Goal: Task Accomplishment & Management: Complete application form

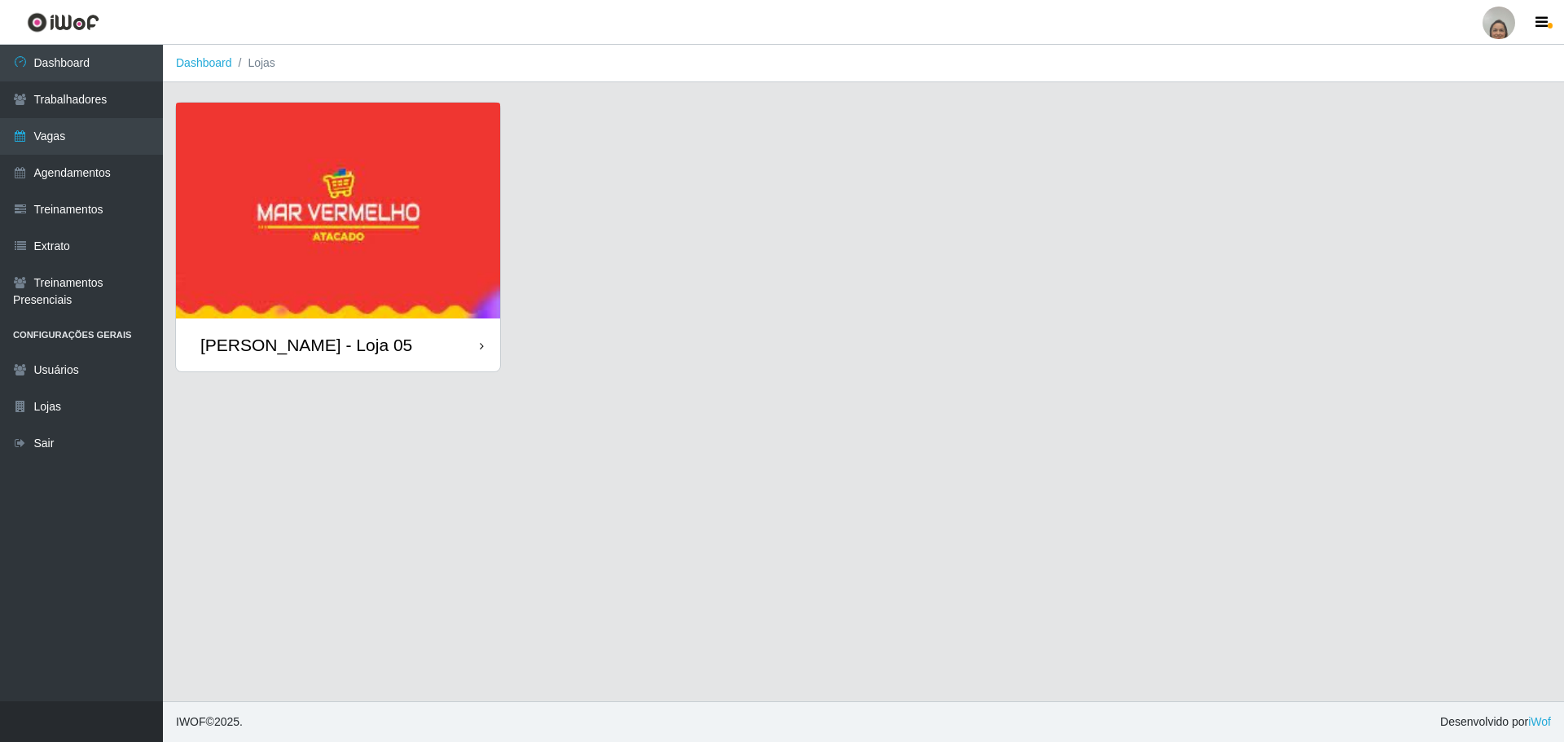
click at [485, 346] on div "[PERSON_NAME] - Loja 05" at bounding box center [338, 345] width 324 height 53
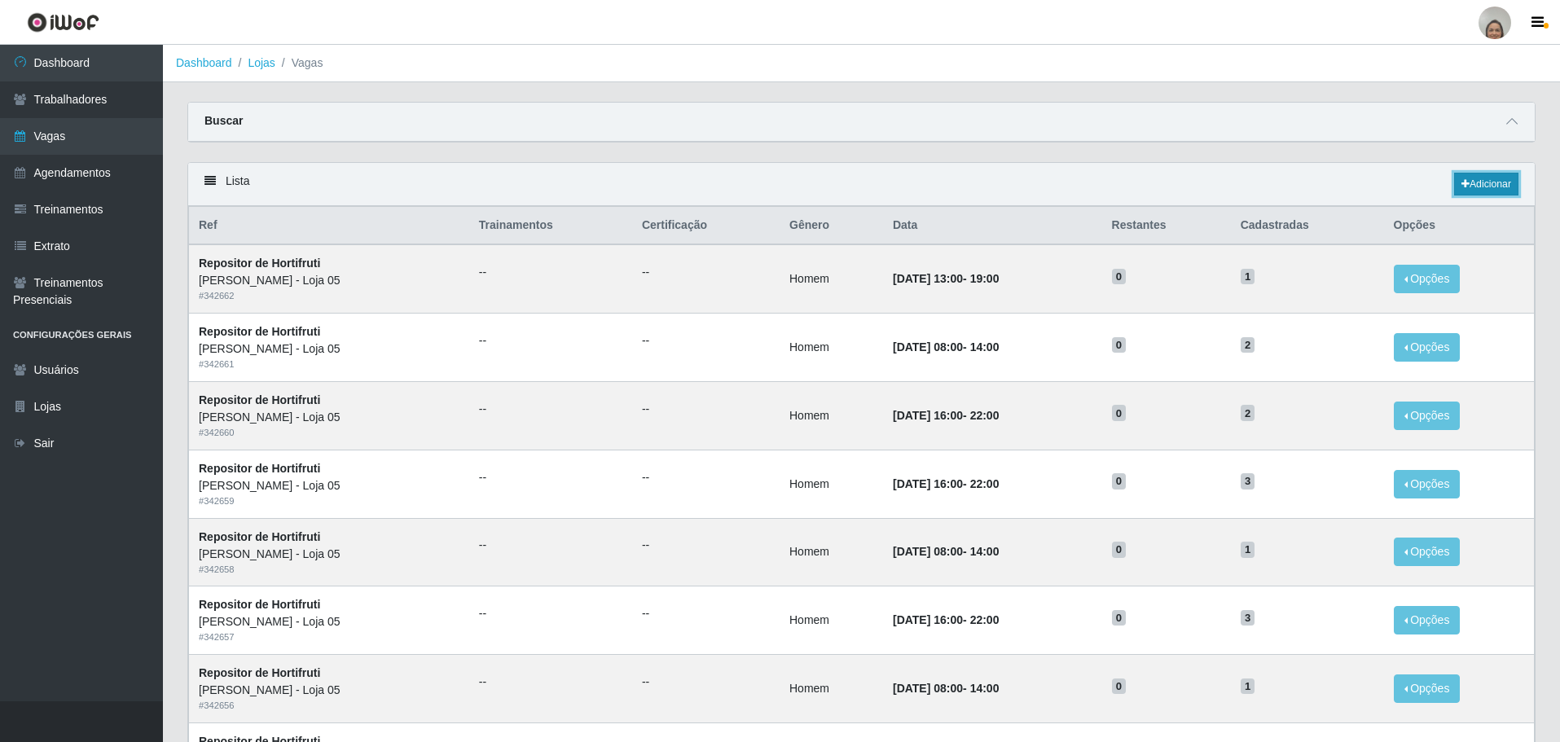
click at [1476, 186] on link "Adicionar" at bounding box center [1486, 184] width 64 height 23
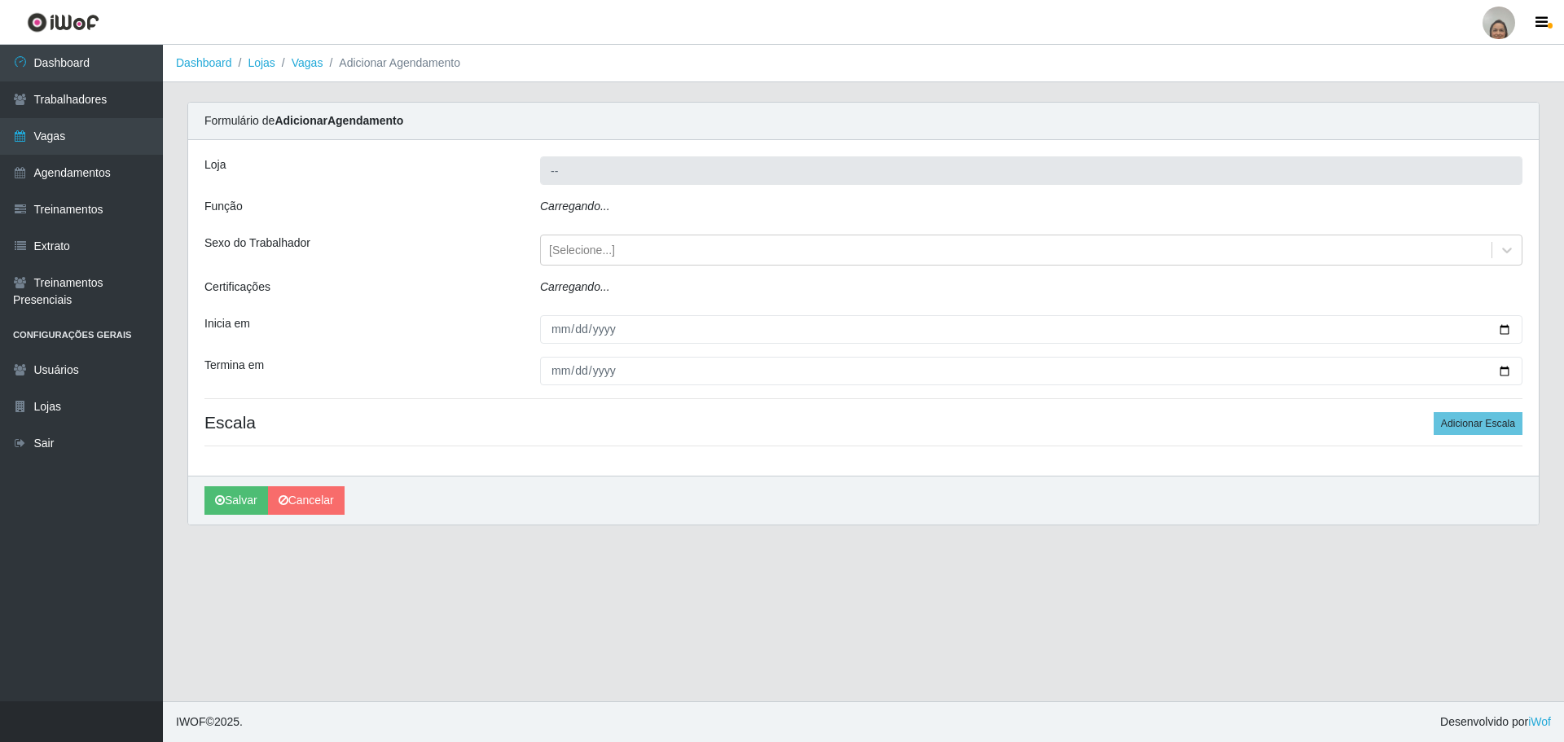
type input "[PERSON_NAME] - Loja 05"
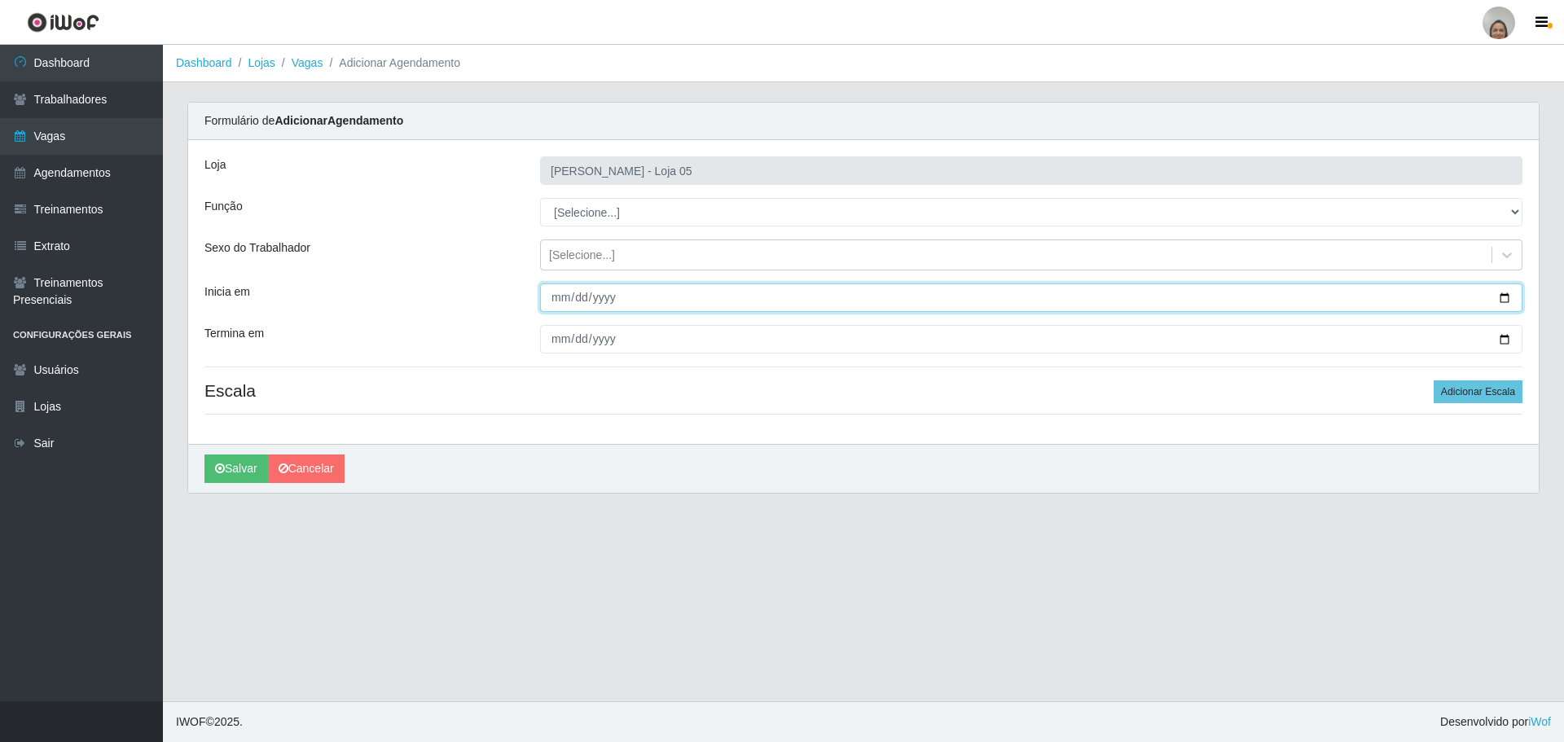
click at [1505, 300] on input "Inicia em" at bounding box center [1031, 298] width 983 height 29
type input "[DATE]"
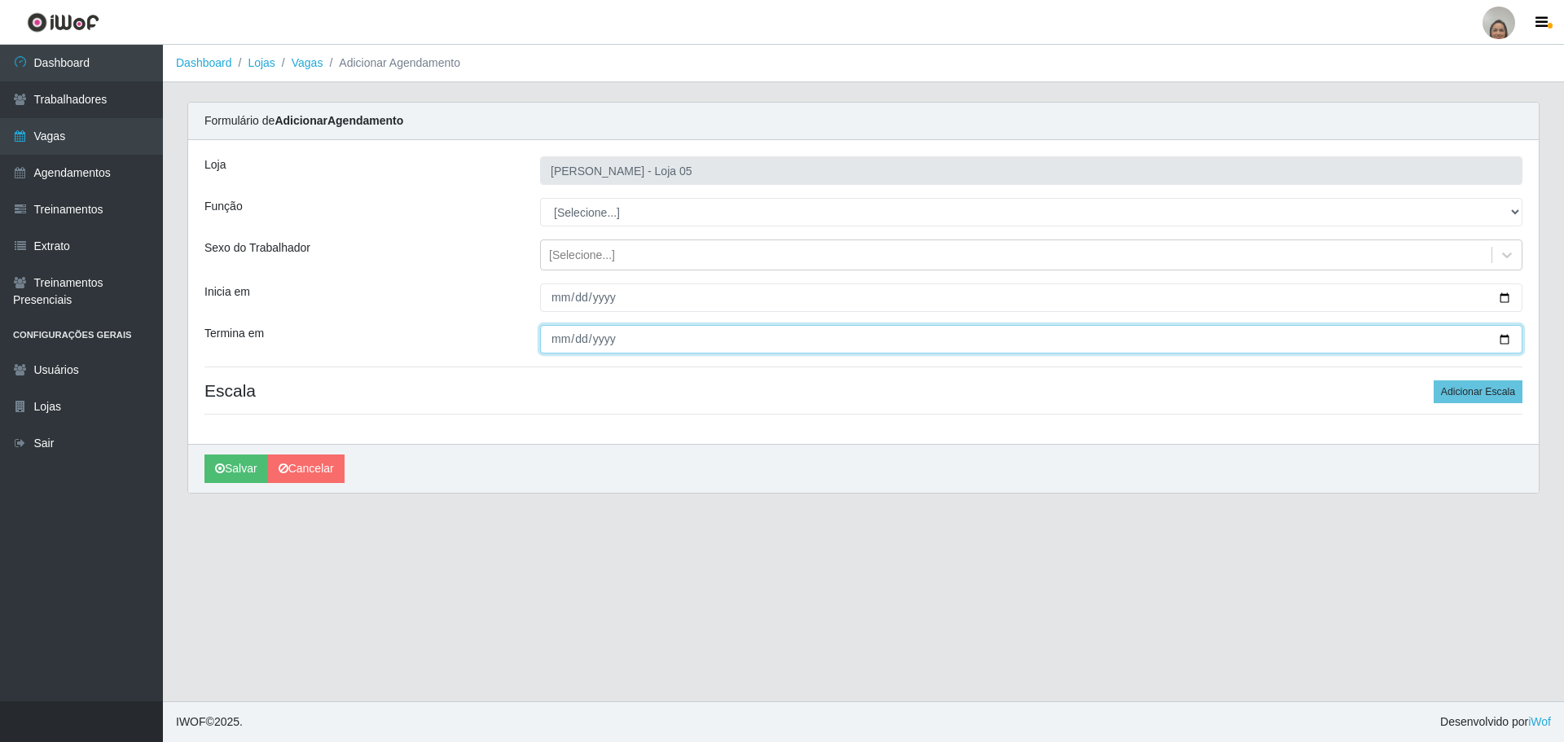
drag, startPoint x: 1502, startPoint y: 346, endPoint x: 1508, endPoint y: 341, distance: 8.7
click at [1508, 341] on input "Termina em" at bounding box center [1031, 339] width 983 height 29
type input "[DATE]"
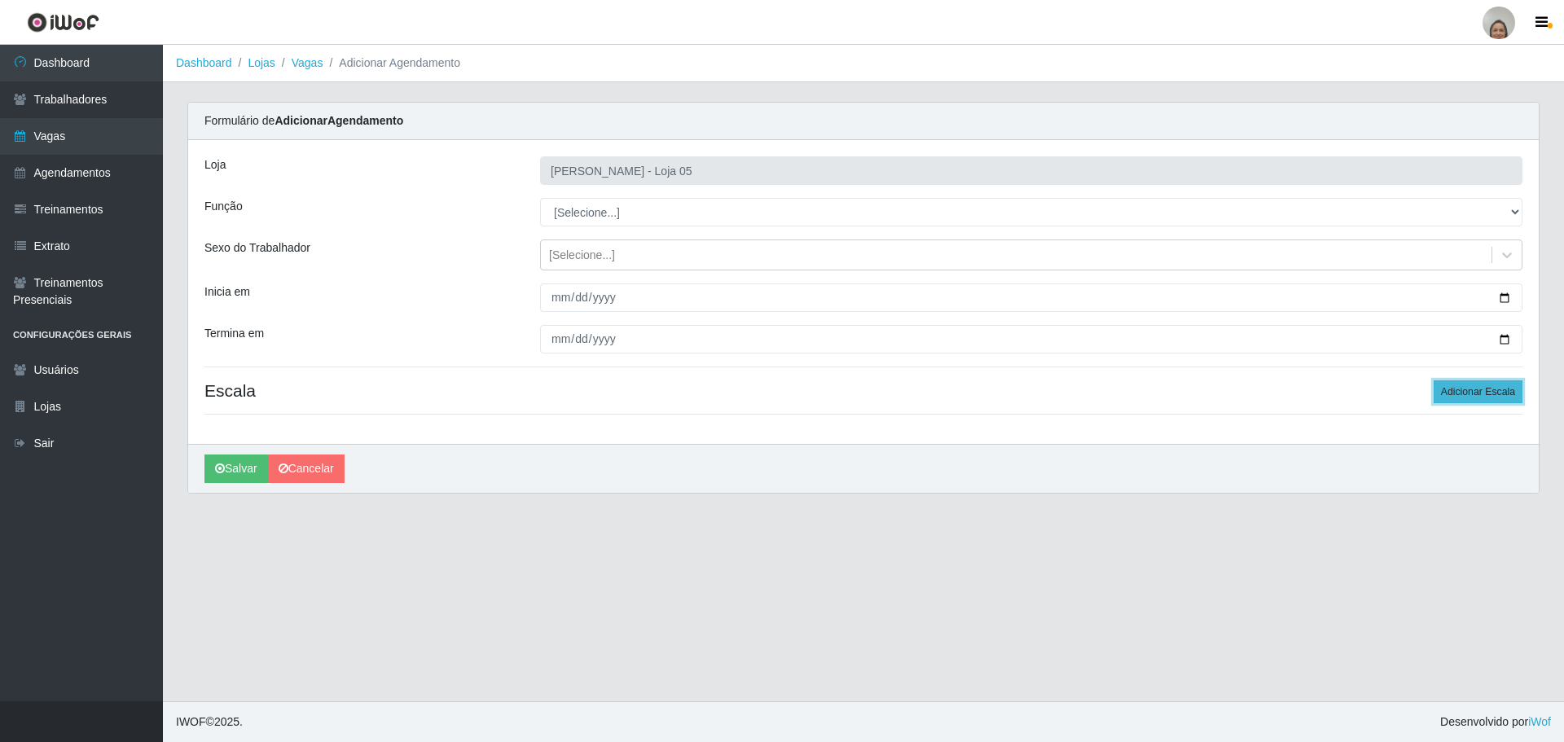
click at [1479, 391] on button "Adicionar Escala" at bounding box center [1478, 392] width 89 height 23
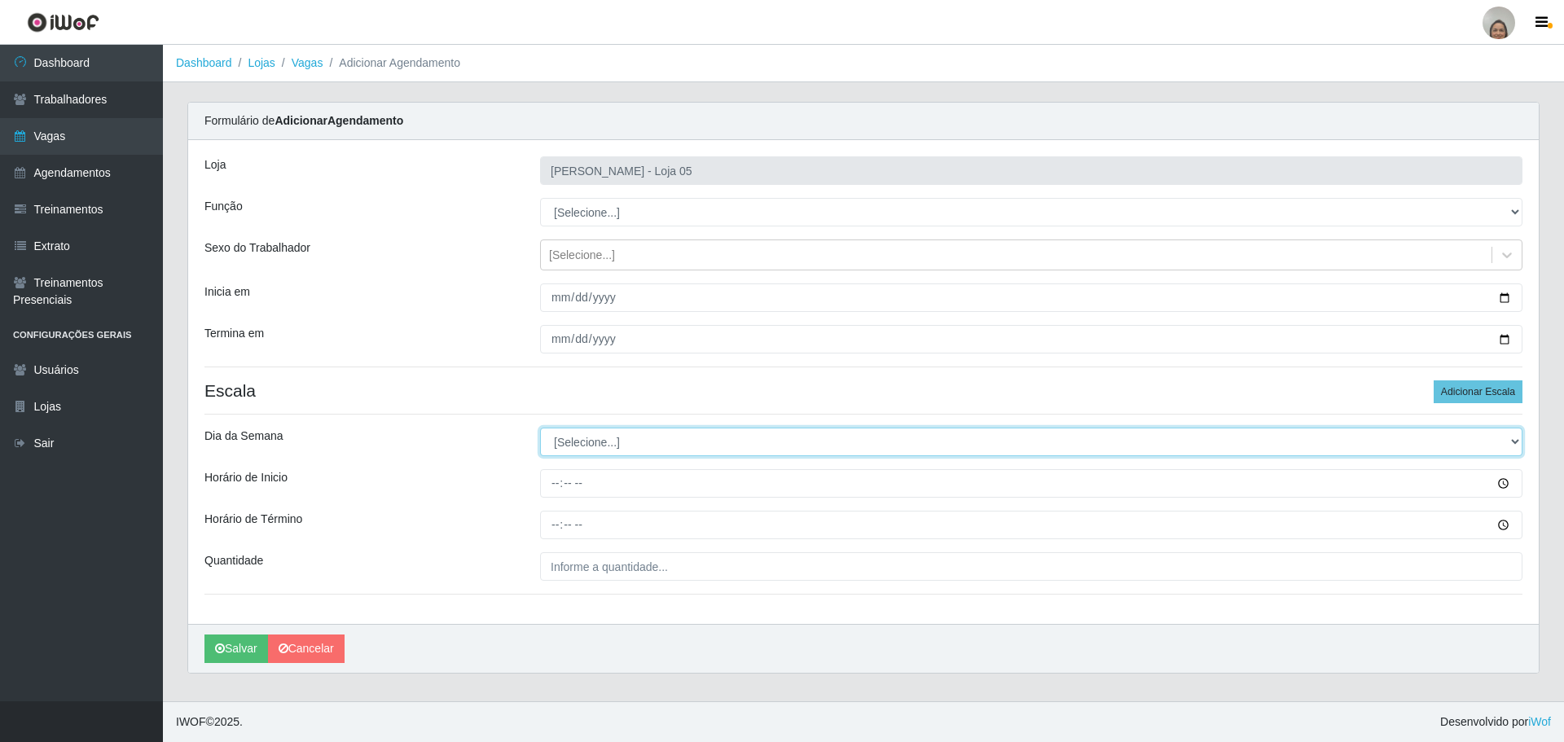
drag, startPoint x: 572, startPoint y: 447, endPoint x: 567, endPoint y: 455, distance: 9.5
click at [572, 447] on select "[Selecione...] Segunda Terça Quarta Quinta Sexta Sábado Domingo" at bounding box center [1031, 442] width 983 height 29
select select "3"
click at [540, 428] on select "[Selecione...] Segunda Terça Quarta Quinta Sexta Sábado Domingo" at bounding box center [1031, 442] width 983 height 29
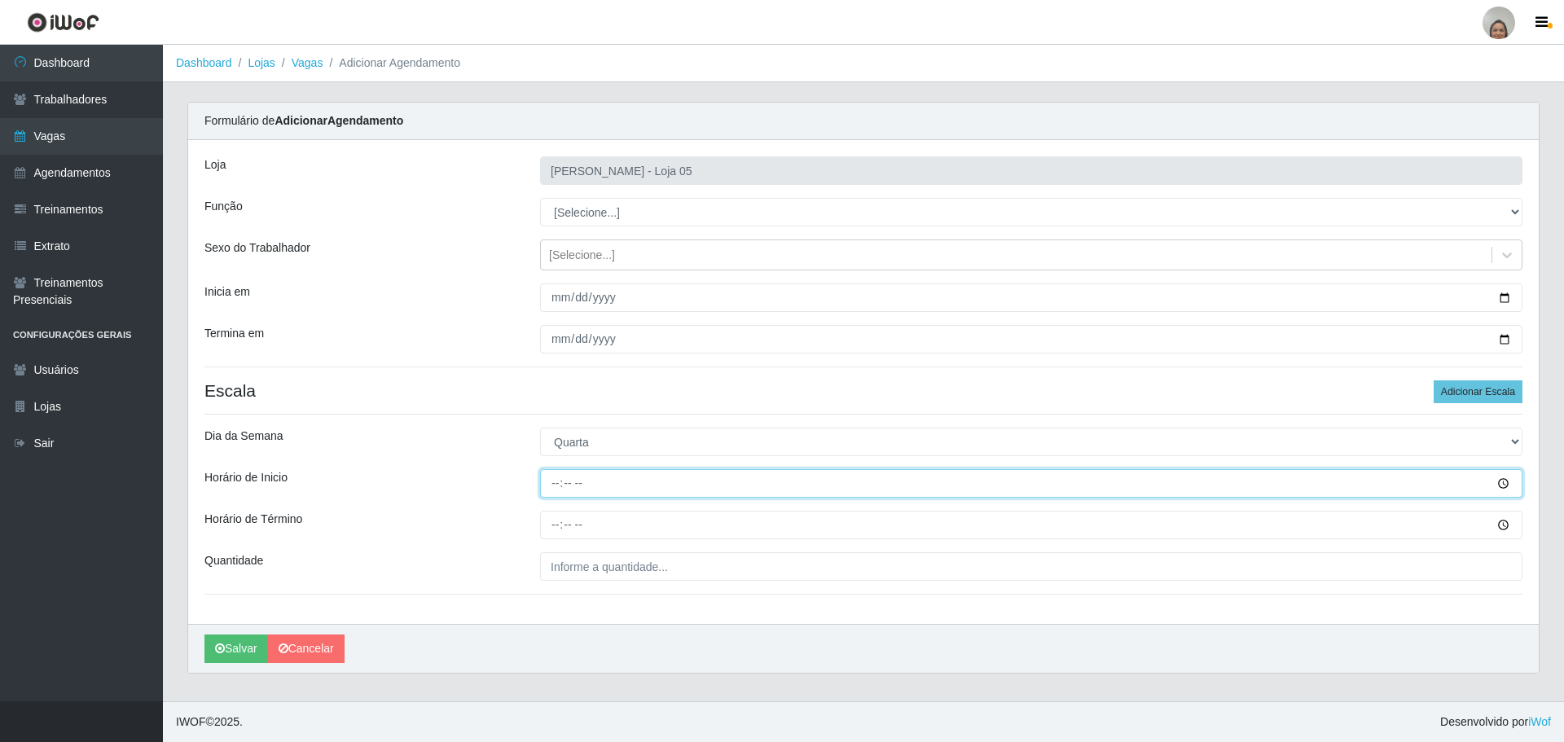
click at [549, 476] on input "Horário de Inicio" at bounding box center [1031, 483] width 983 height 29
type input "09:20"
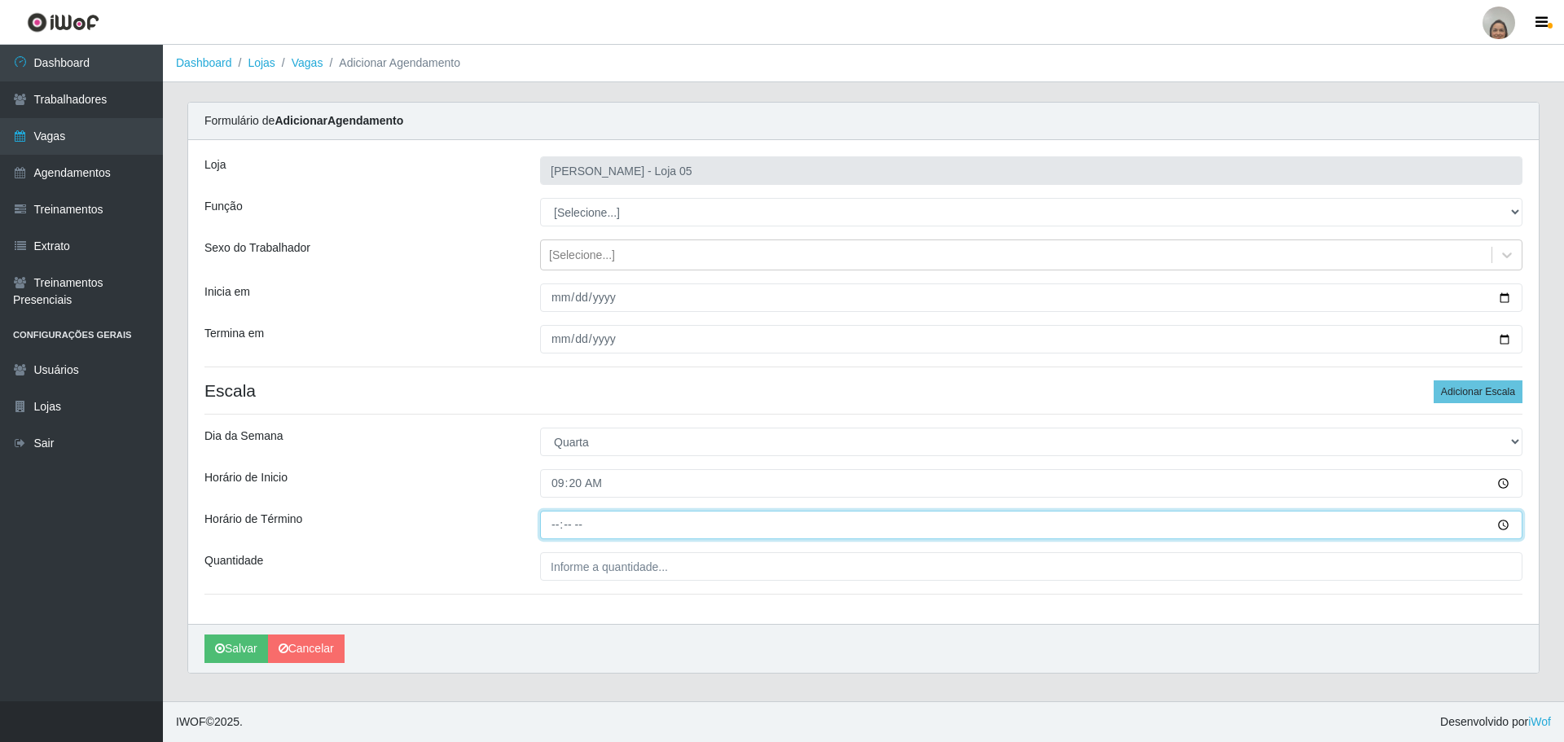
click at [543, 522] on input "Horário de Término" at bounding box center [1031, 525] width 983 height 29
type input "15:20"
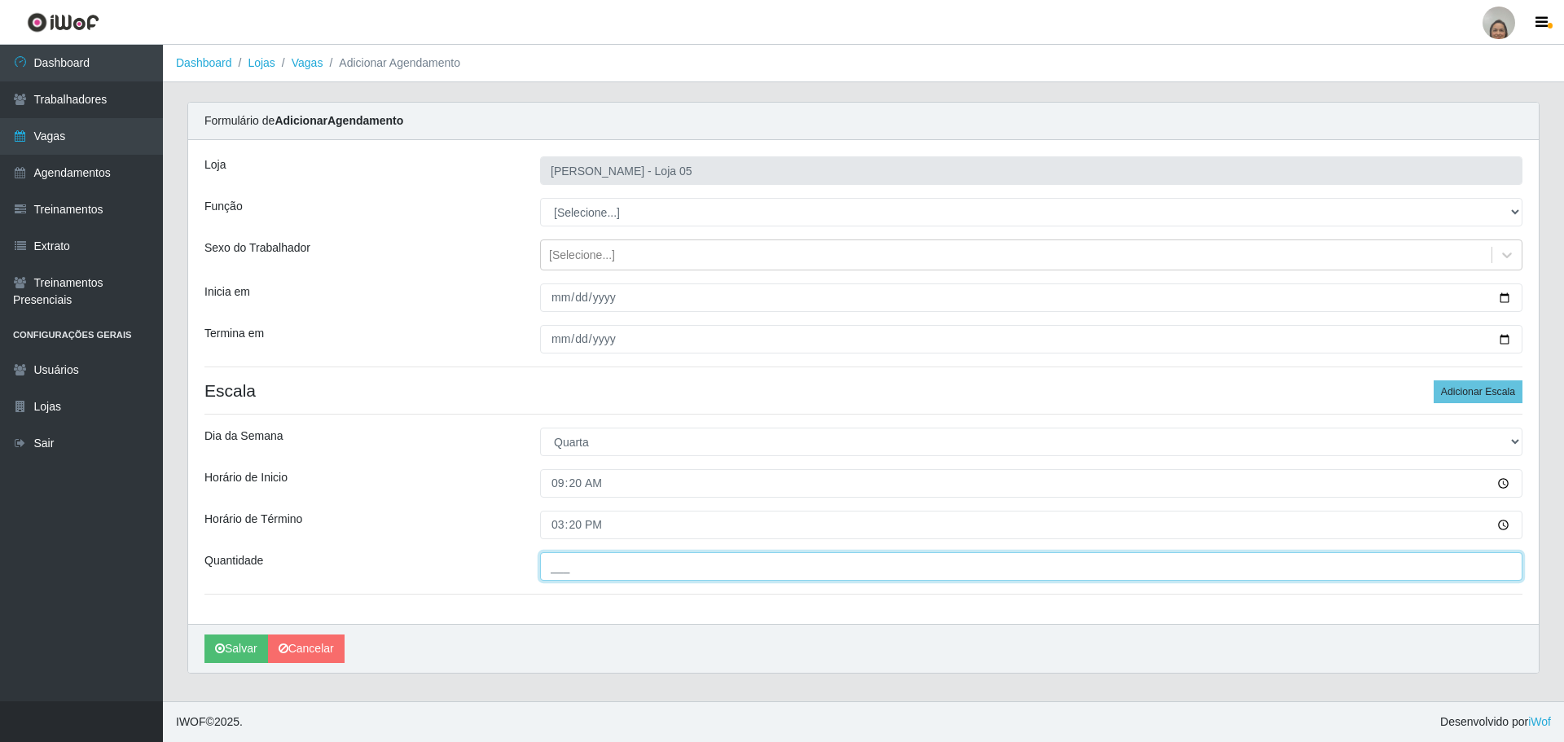
click at [600, 557] on input "___" at bounding box center [1031, 566] width 983 height 29
type input "6__"
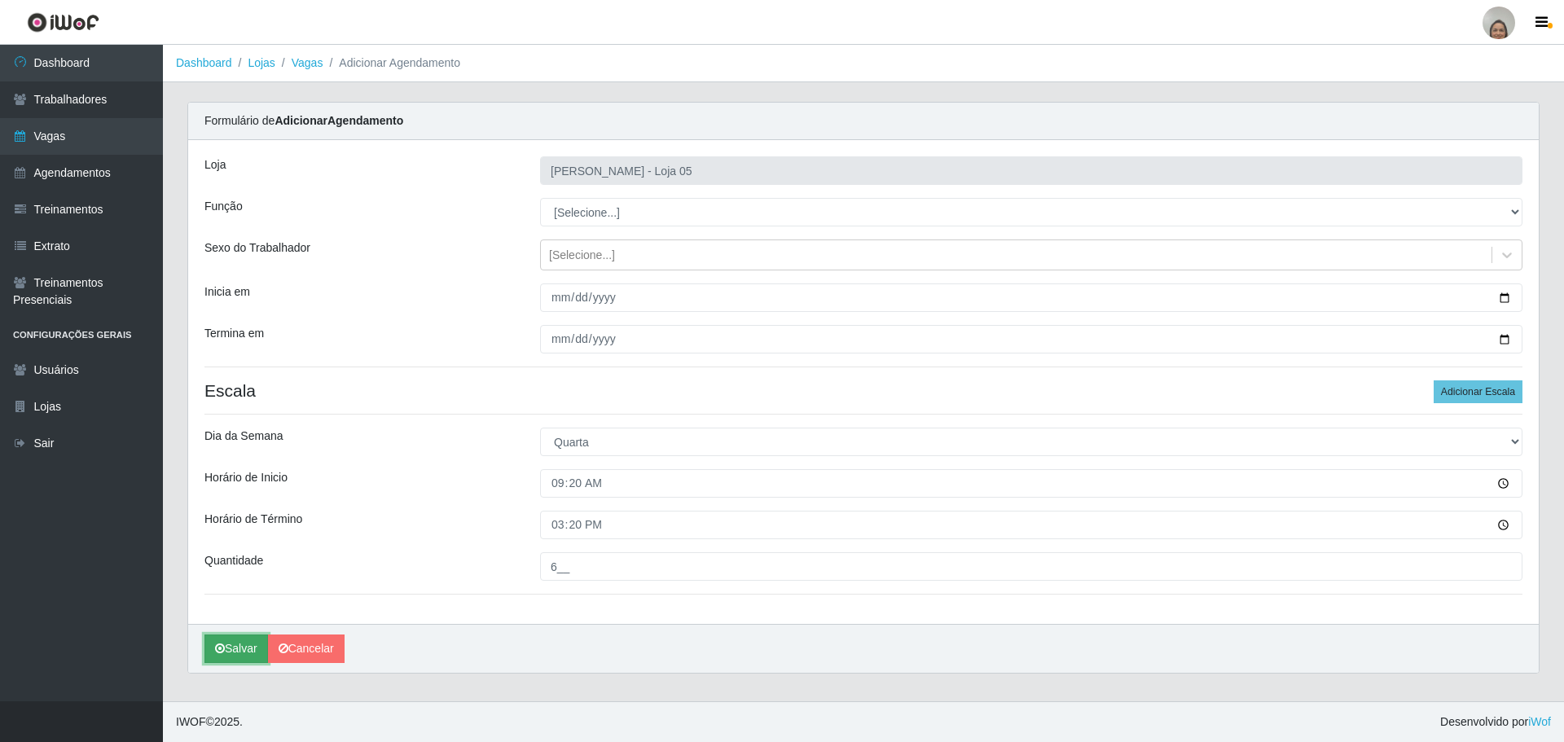
click at [205, 659] on button "Salvar" at bounding box center [237, 649] width 64 height 29
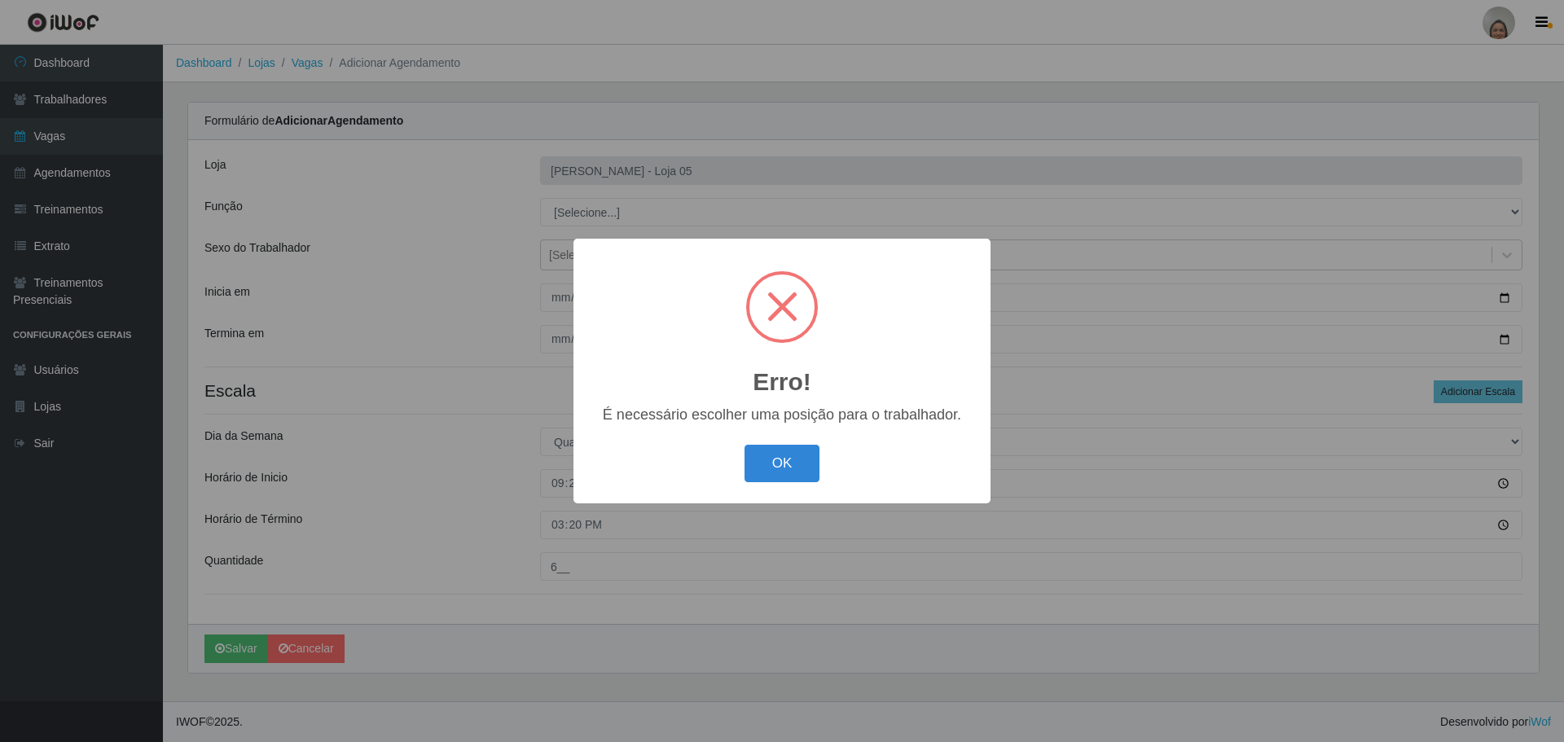
click at [833, 450] on div "OK Cancel" at bounding box center [782, 463] width 385 height 46
click at [715, 465] on div "OK Cancel" at bounding box center [782, 463] width 385 height 46
click at [743, 465] on div "OK Cancel" at bounding box center [782, 463] width 385 height 46
click at [790, 466] on button "OK" at bounding box center [783, 464] width 76 height 38
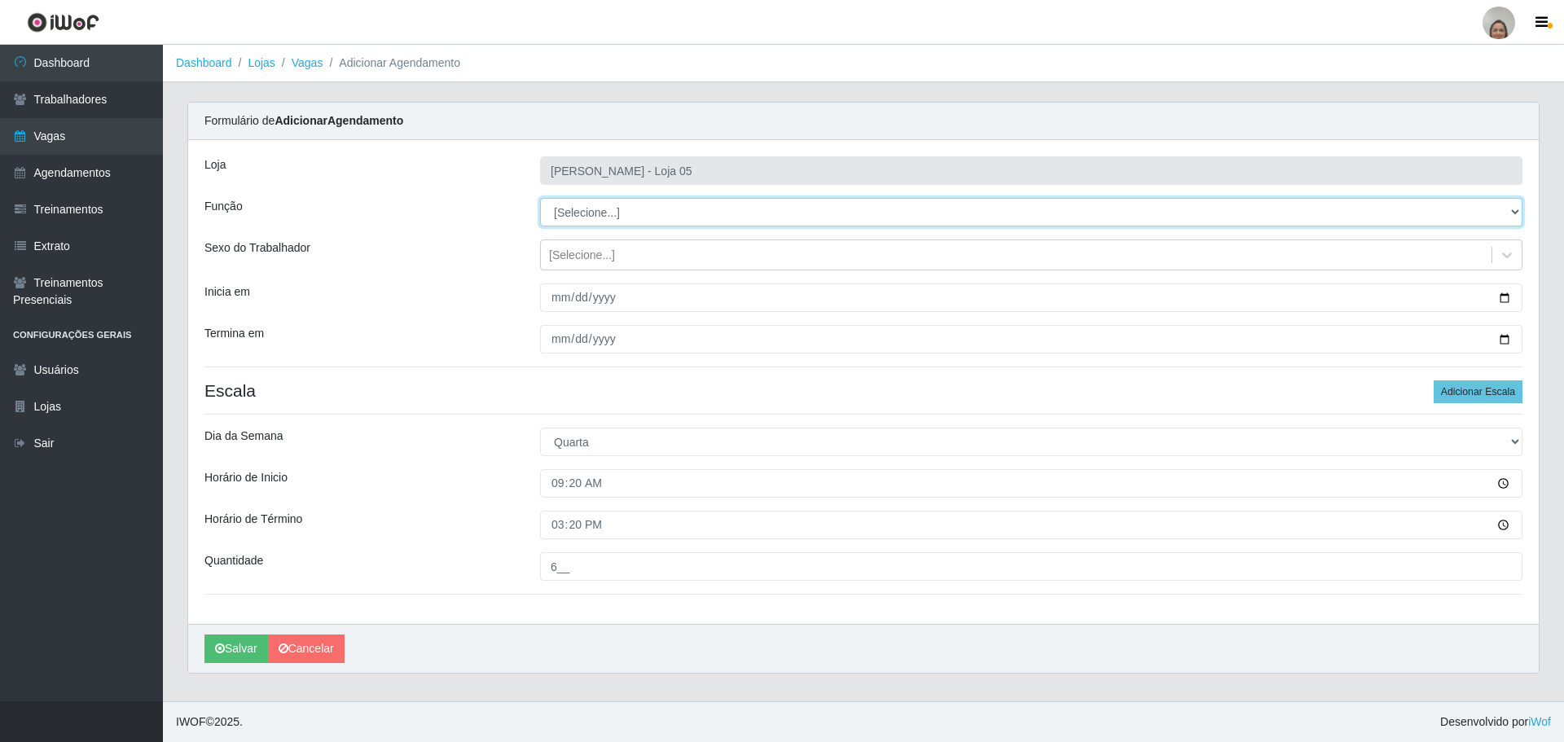
click at [575, 213] on select "[Selecione...] ASG ASG + ASG ++ Auxiliar de Depósito Auxiliar de Depósito + Aux…" at bounding box center [1031, 212] width 983 height 29
select select "22"
click at [540, 198] on select "[Selecione...] ASG ASG + ASG ++ Auxiliar de Depósito Auxiliar de Depósito + Aux…" at bounding box center [1031, 212] width 983 height 29
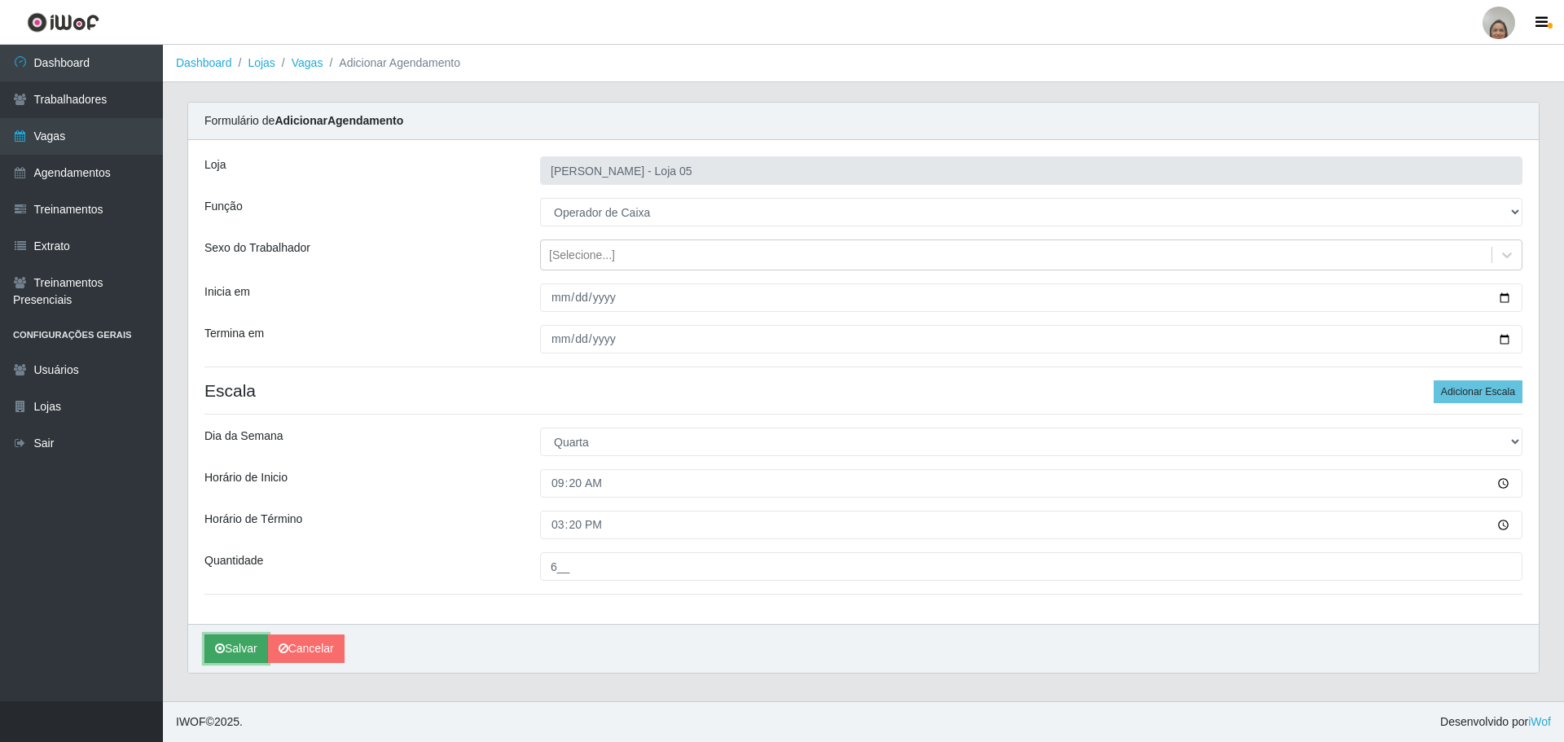
click at [239, 653] on button "Salvar" at bounding box center [237, 649] width 64 height 29
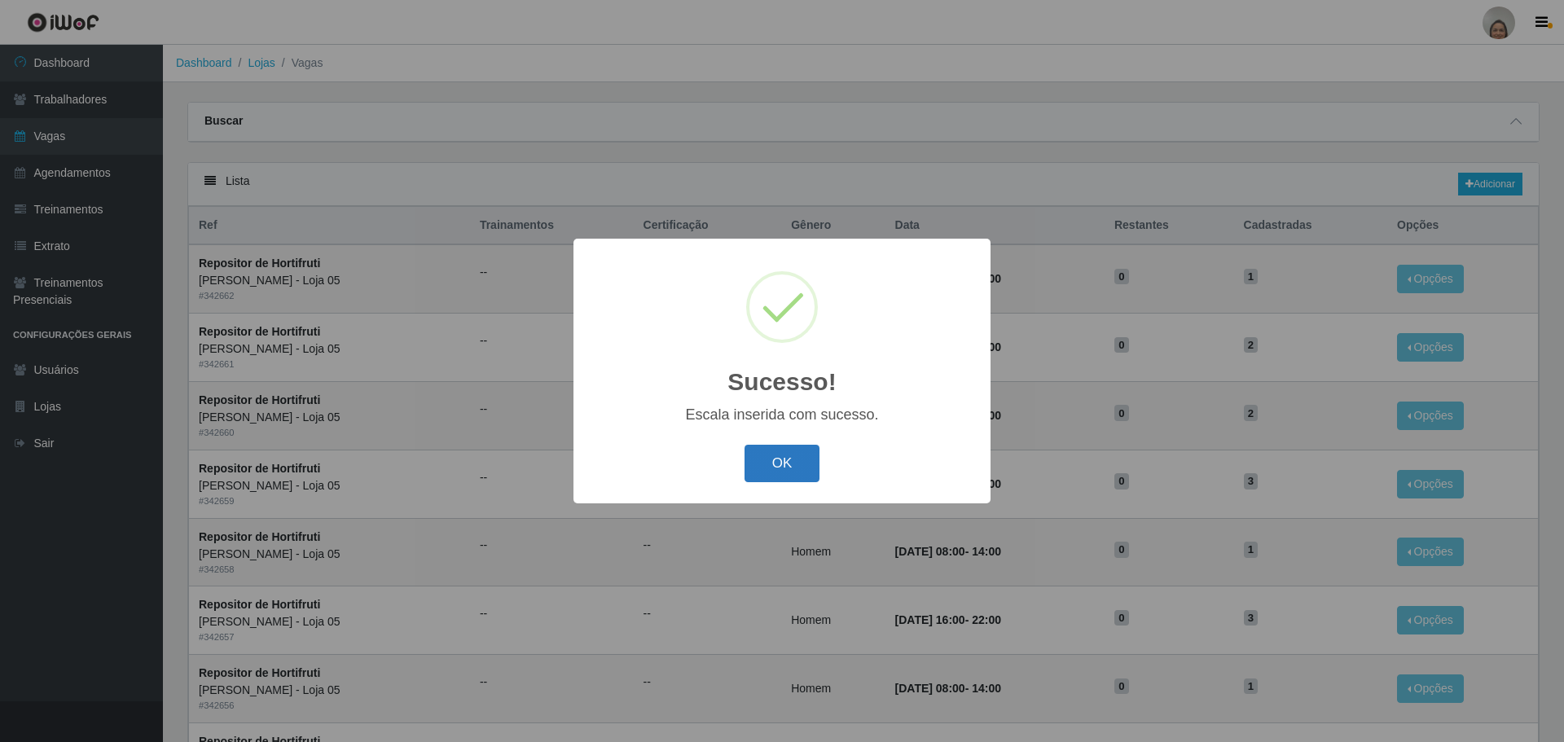
click at [793, 460] on button "OK" at bounding box center [783, 464] width 76 height 38
